Goal: Check status: Check status

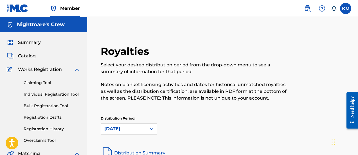
click at [24, 8] on img at bounding box center [18, 8] width 22 height 8
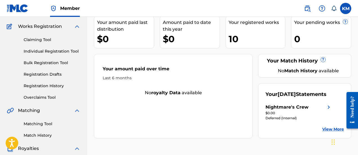
scroll to position [56, 0]
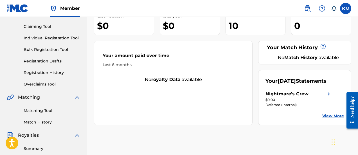
click at [48, 71] on link "Registration History" at bounding box center [52, 73] width 57 height 6
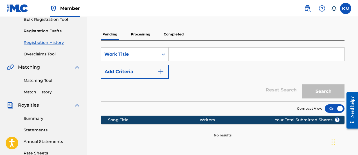
scroll to position [84, 0]
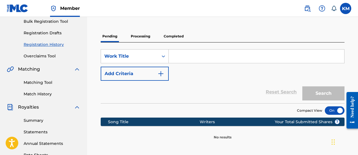
click at [136, 37] on p "Processing" at bounding box center [140, 36] width 23 height 12
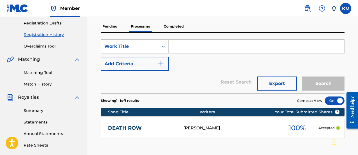
scroll to position [84, 0]
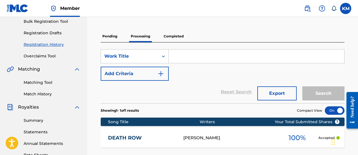
click at [179, 36] on p "Completed" at bounding box center [173, 36] width 23 height 12
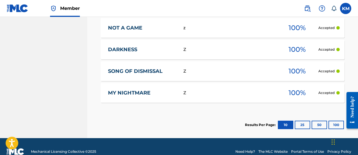
scroll to position [357, 0]
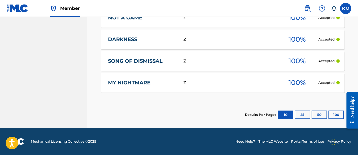
click at [302, 113] on button "25" at bounding box center [301, 114] width 15 height 8
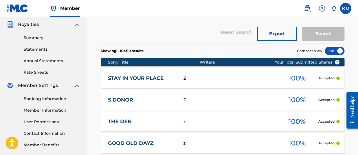
scroll to position [160, 0]
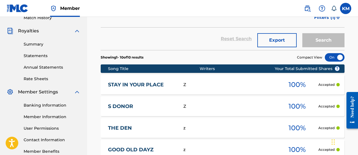
click at [38, 46] on link "Summary" at bounding box center [52, 44] width 57 height 6
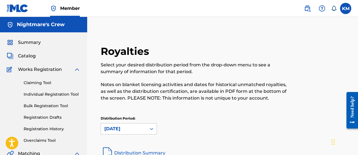
click at [26, 43] on span "Summary" at bounding box center [29, 42] width 23 height 7
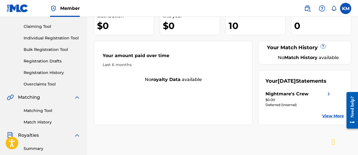
scroll to position [84, 0]
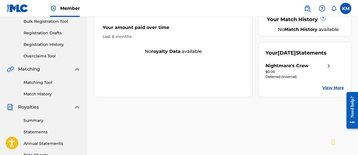
click at [39, 123] on link "Summary" at bounding box center [52, 120] width 57 height 6
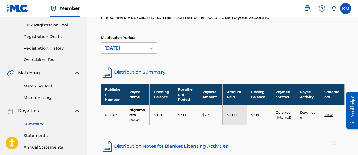
scroll to position [84, 0]
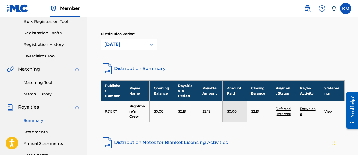
click at [280, 112] on link "Deferred (Internal)" at bounding box center [282, 110] width 15 height 9
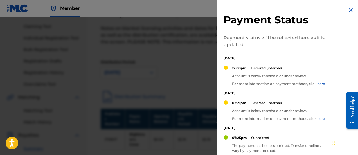
scroll to position [28, 0]
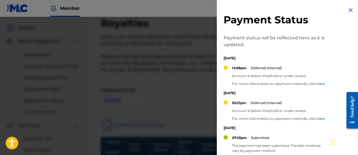
click at [350, 9] on img at bounding box center [350, 10] width 7 height 7
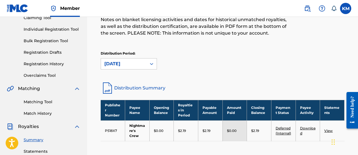
scroll to position [56, 0]
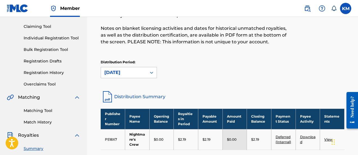
click at [44, 73] on link "Registration History" at bounding box center [52, 73] width 57 height 6
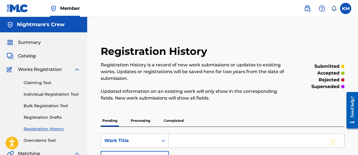
click at [34, 42] on span "Summary" at bounding box center [29, 42] width 23 height 7
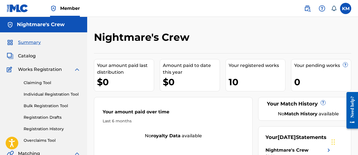
click at [343, 10] on label at bounding box center [345, 8] width 11 height 11
click at [345, 8] on input "KM [PERSON_NAME] [EMAIL_ADDRESS][DOMAIN_NAME] Notification Preferences Profile …" at bounding box center [345, 8] width 0 height 0
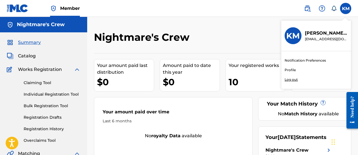
click at [232, 39] on div "Nightmare's Crew" at bounding box center [193, 39] width 198 height 17
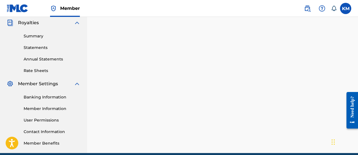
scroll to position [194, 0]
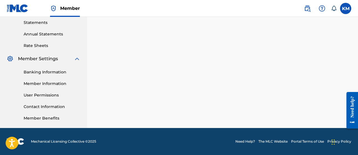
click at [49, 120] on link "Member Benefits" at bounding box center [52, 118] width 57 height 6
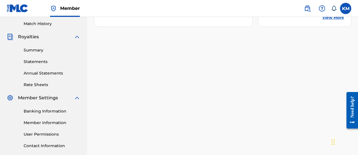
scroll to position [194, 0]
